Goal: Information Seeking & Learning: Learn about a topic

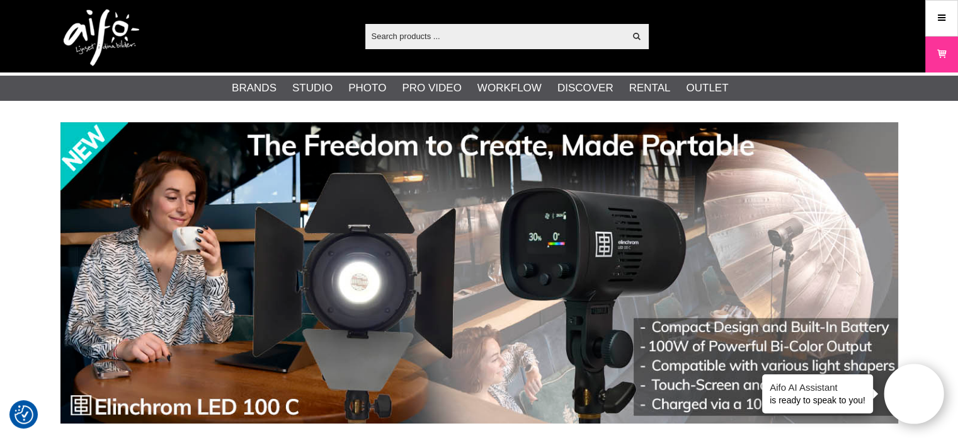
click at [391, 32] on input "text" at bounding box center [495, 35] width 260 height 19
paste input "31.756.XX"
type input "31.756.XX"
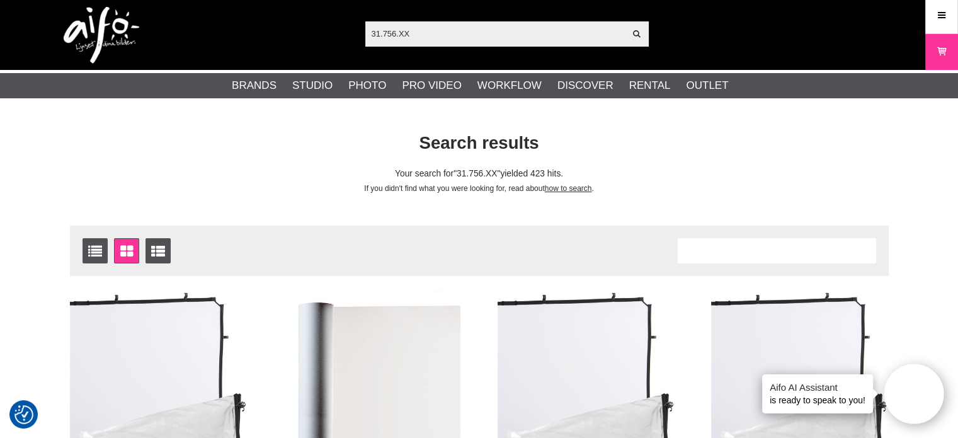
scroll to position [1, 0]
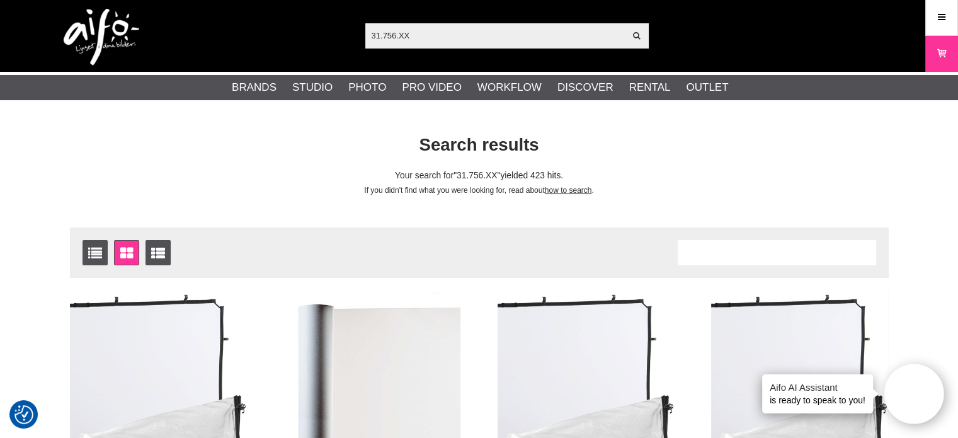
drag, startPoint x: 410, startPoint y: 29, endPoint x: 344, endPoint y: 27, distance: 65.6
click at [344, 27] on div "31.756.XX Show all Products Categories out of products Your search for yielded …" at bounding box center [479, 35] width 857 height 72
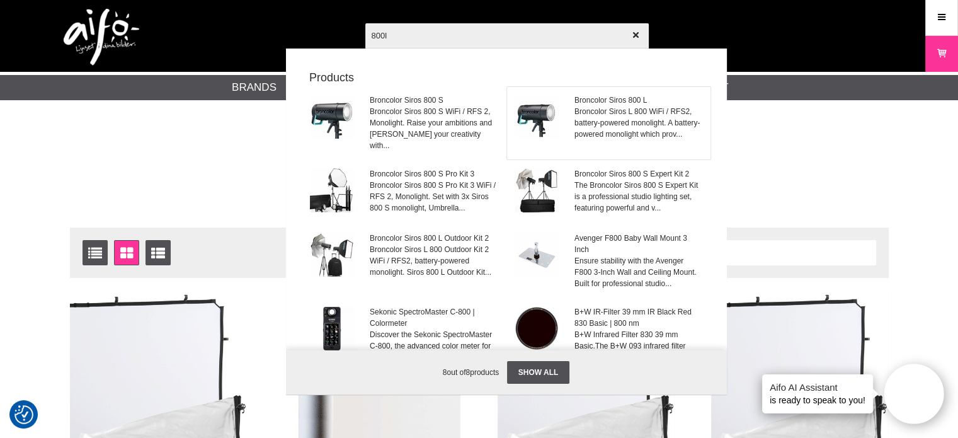
type input "800l"
click at [630, 118] on span "Broncolor Siros L 800 WiFi / RFS2, battery-powered monolight. A battery-powered…" at bounding box center [639, 123] width 128 height 34
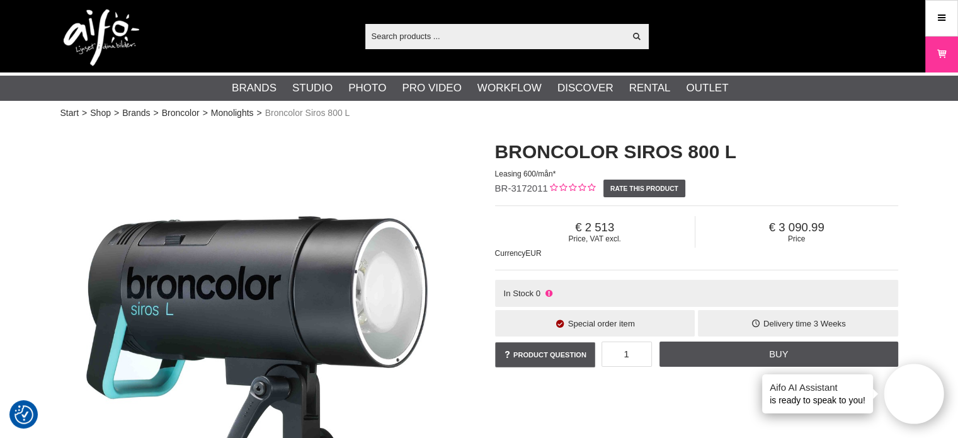
click at [436, 38] on input "text" at bounding box center [495, 35] width 260 height 19
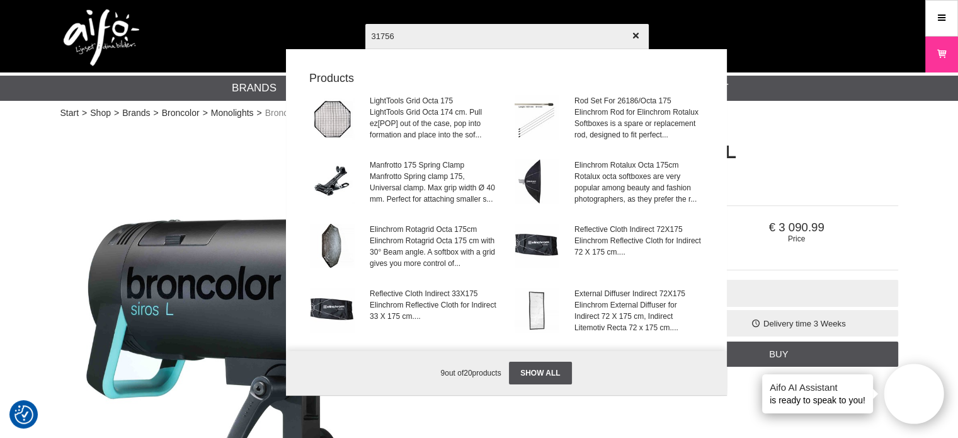
type input "31756"
click at [55, 188] on div at bounding box center [479, 219] width 958 height 438
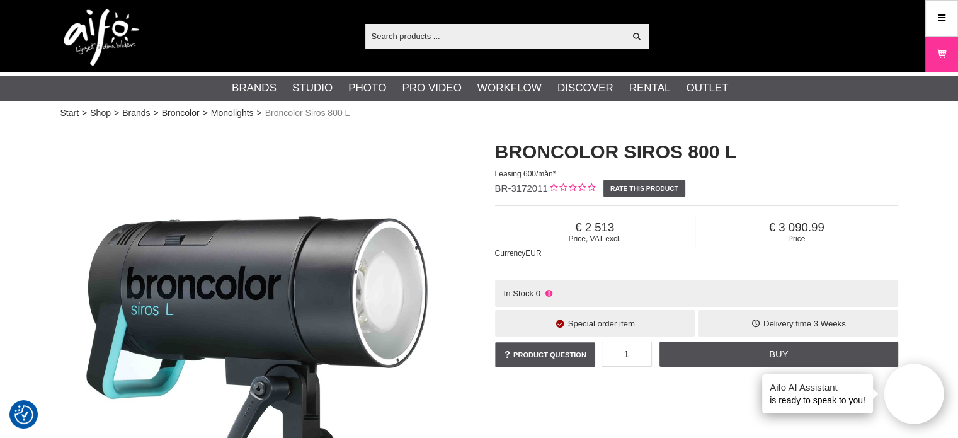
click at [398, 32] on input "text" at bounding box center [495, 35] width 260 height 19
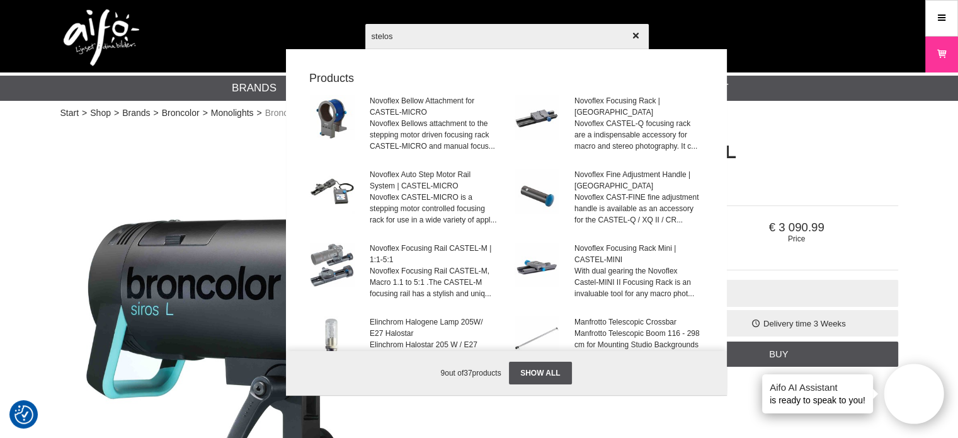
type input "stelos"
click at [91, 172] on div at bounding box center [479, 219] width 958 height 438
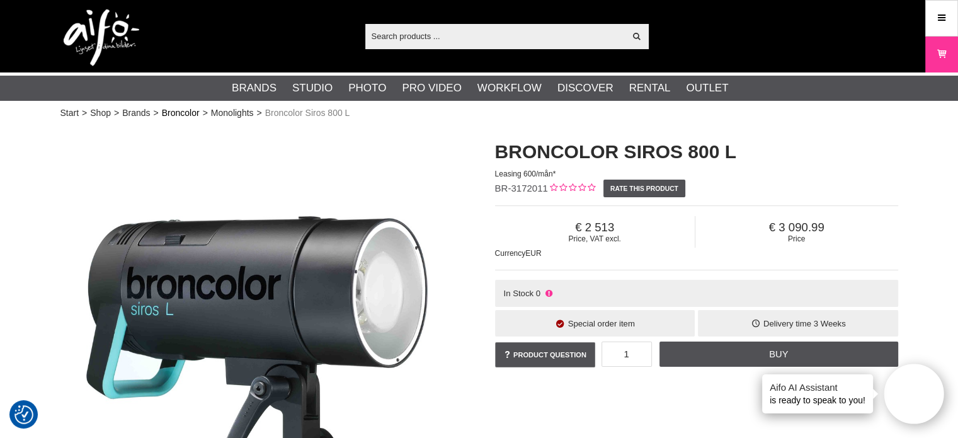
click at [174, 112] on link "Broncolor" at bounding box center [181, 112] width 38 height 13
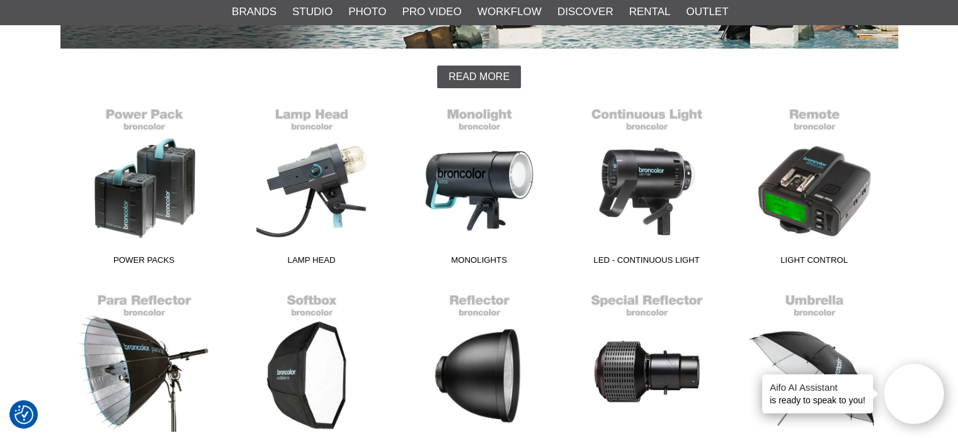
scroll to position [313, 0]
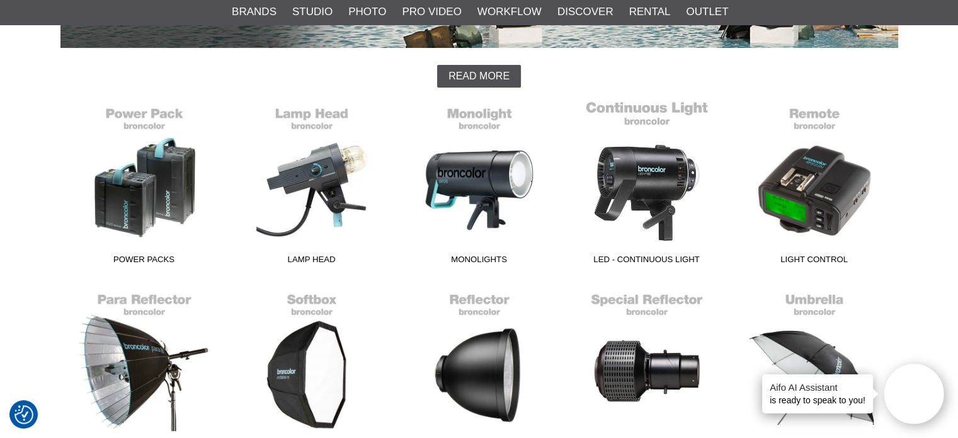
click at [643, 176] on link "LED - Continuous Light" at bounding box center [647, 185] width 168 height 170
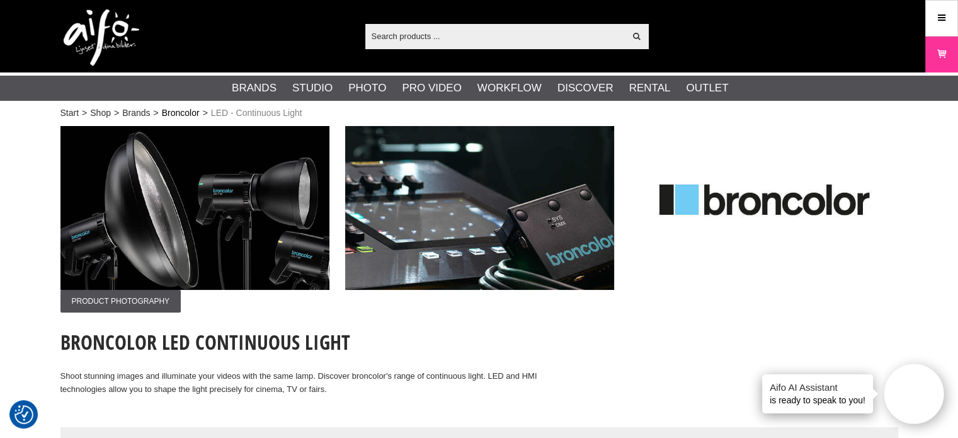
click at [175, 111] on link "Broncolor" at bounding box center [181, 112] width 38 height 13
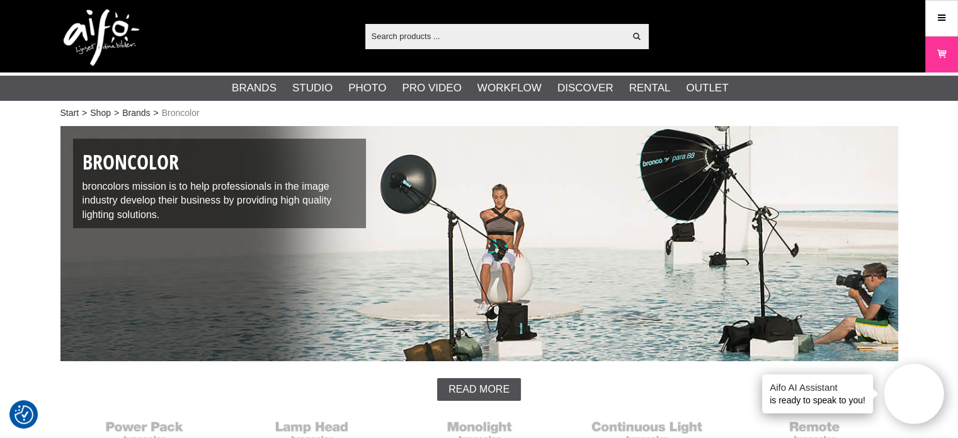
click at [395, 40] on input "text" at bounding box center [495, 35] width 260 height 19
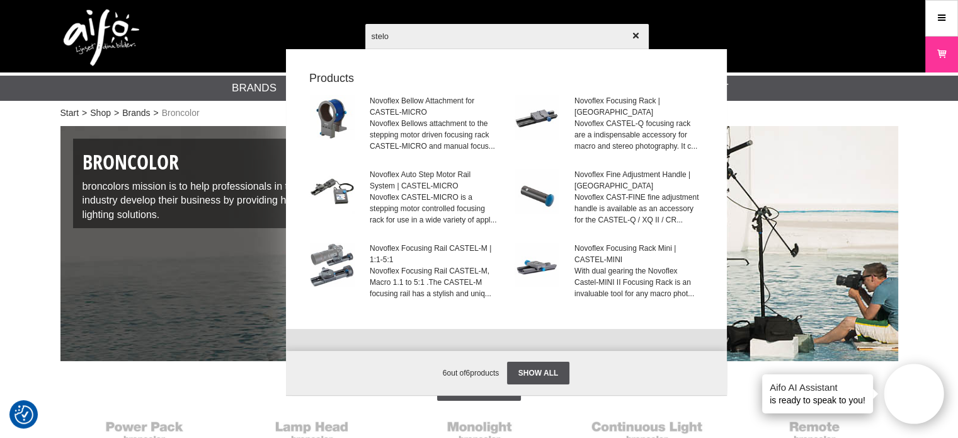
type input "stelo"
click at [45, 219] on div at bounding box center [479, 219] width 958 height 438
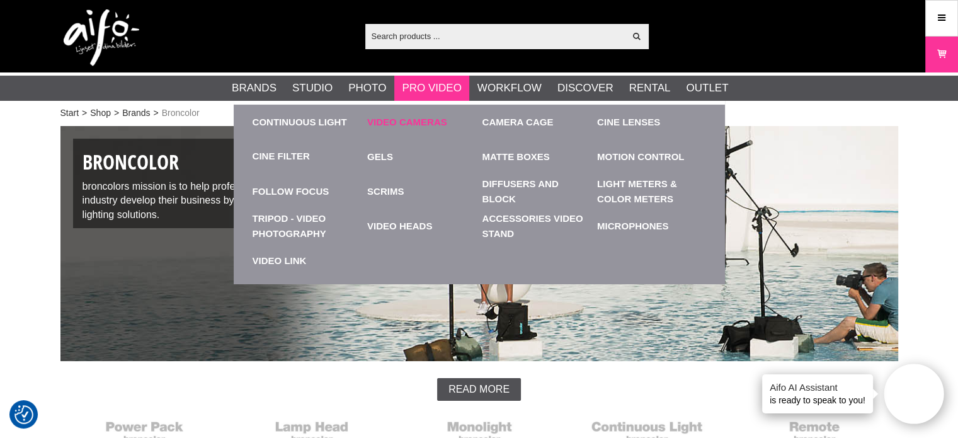
click at [428, 116] on link "Video cameras" at bounding box center [421, 122] width 109 height 35
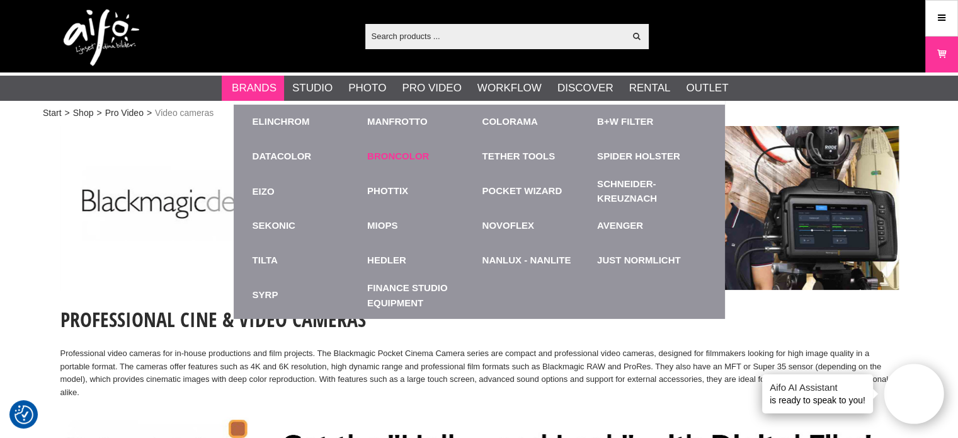
click at [417, 154] on link "Broncolor" at bounding box center [398, 156] width 62 height 14
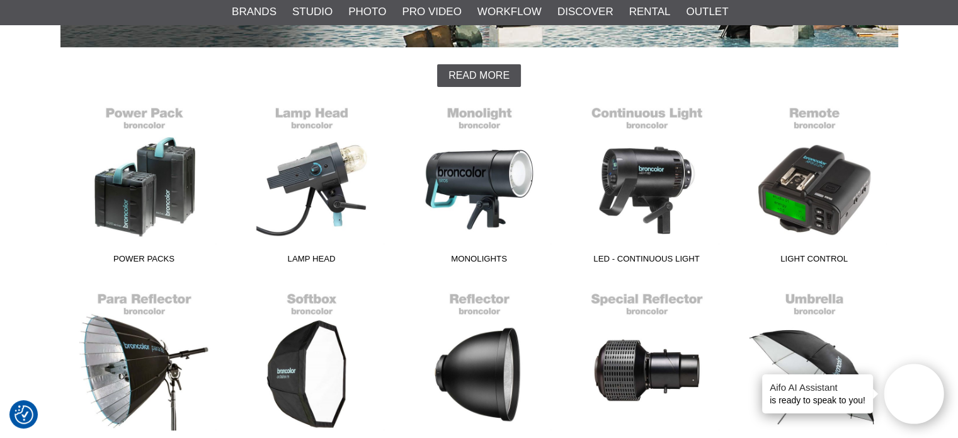
scroll to position [314, 0]
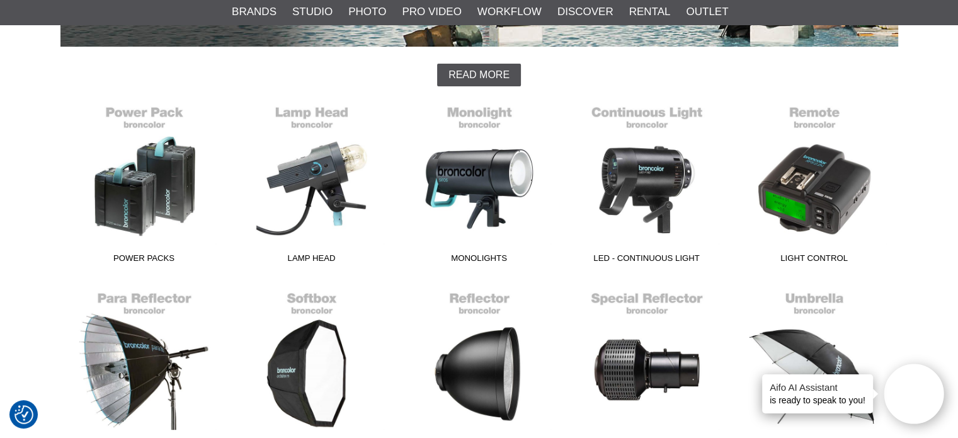
click at [486, 166] on link "Monolights" at bounding box center [480, 184] width 168 height 170
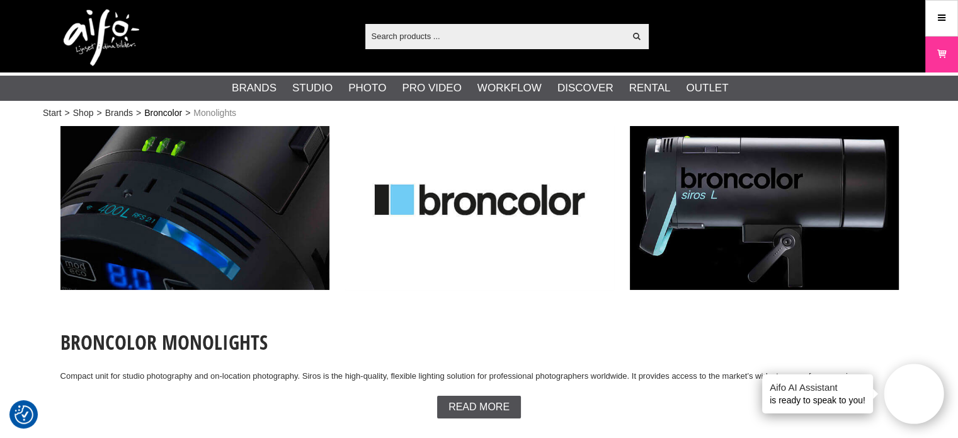
click at [170, 112] on link "Broncolor" at bounding box center [163, 112] width 38 height 13
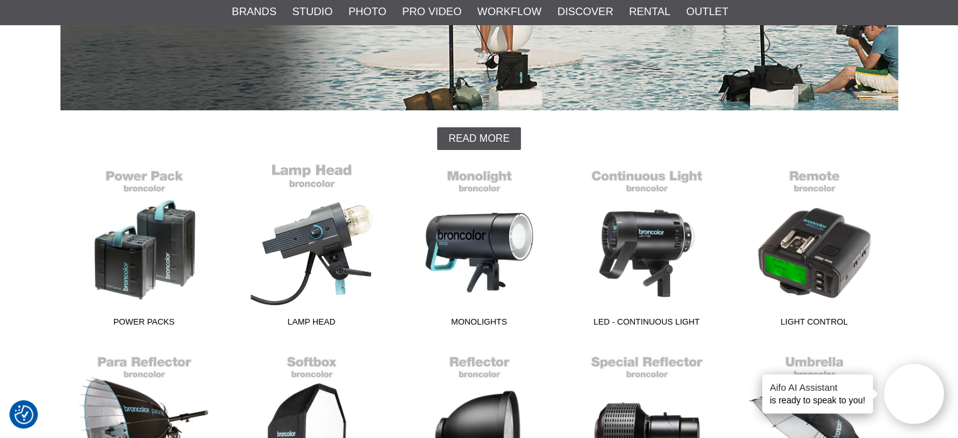
scroll to position [251, 0]
click at [317, 222] on link "Lamp Head" at bounding box center [312, 247] width 168 height 170
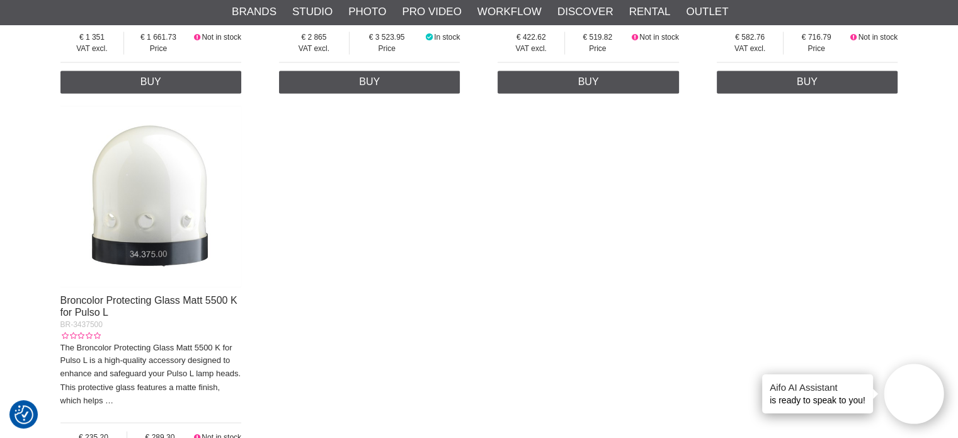
scroll to position [2016, 0]
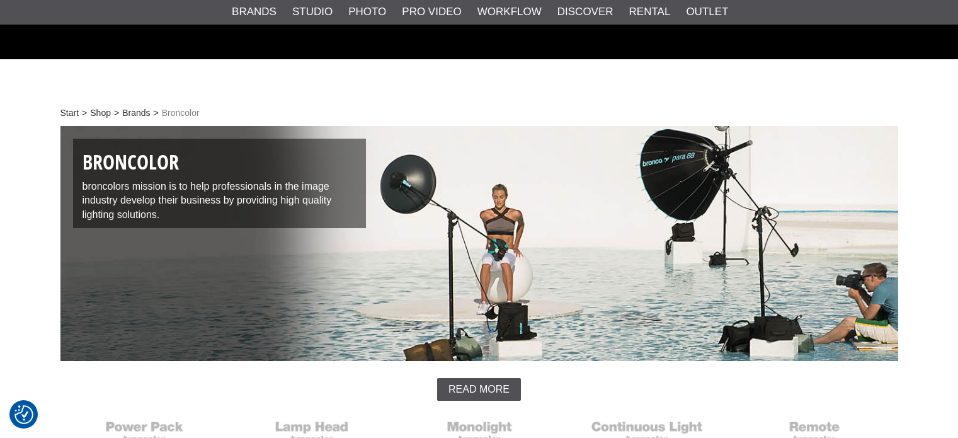
scroll to position [251, 0]
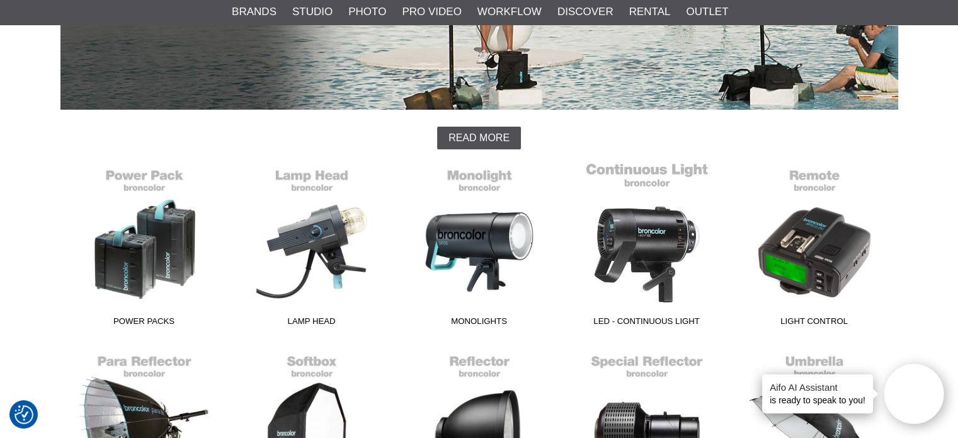
click at [649, 252] on link "LED - Continuous Light" at bounding box center [647, 247] width 168 height 170
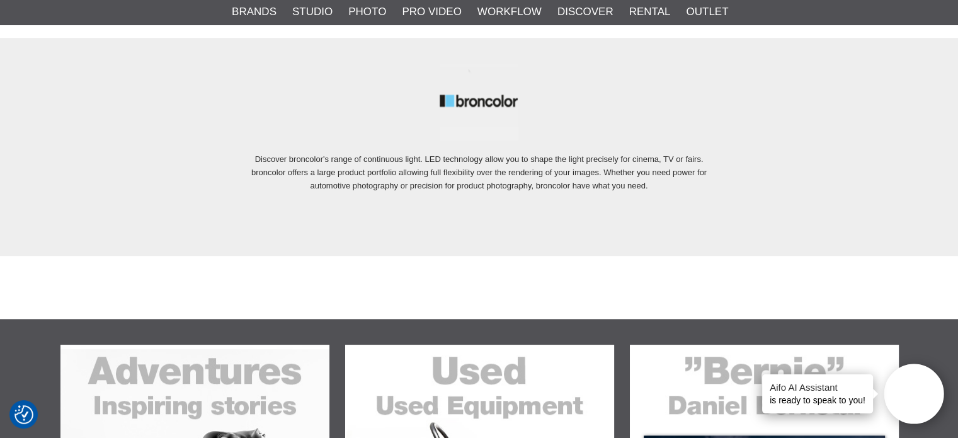
scroll to position [1008, 0]
